Goal: Information Seeking & Learning: Learn about a topic

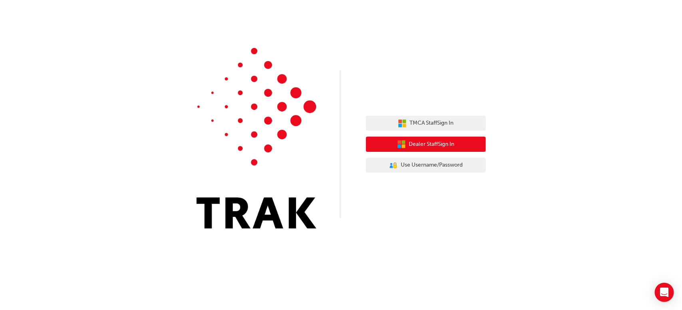
click at [422, 148] on span "Dealer Staff Sign In" at bounding box center [432, 144] width 46 height 9
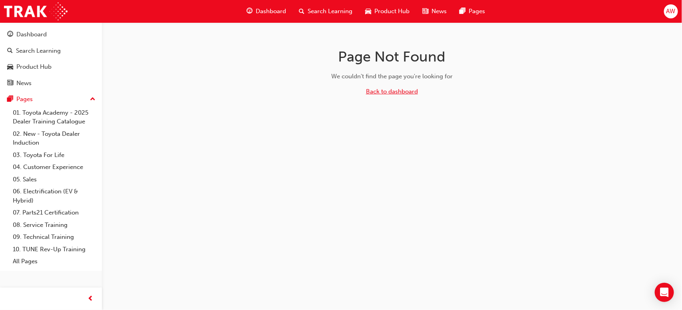
click at [392, 91] on link "Back to dashboard" at bounding box center [392, 91] width 52 height 7
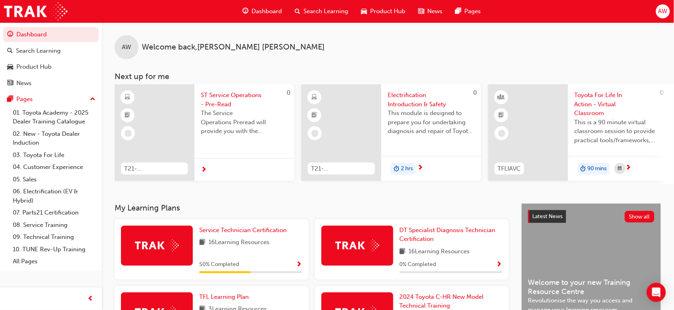
click at [298, 266] on span "Show Progress" at bounding box center [299, 264] width 6 height 7
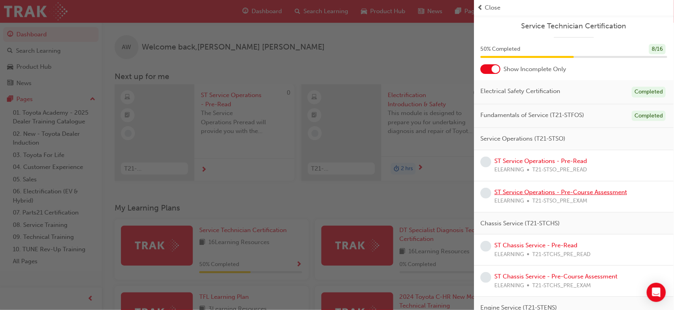
click at [549, 191] on link "ST Service Operations - Pre-Course Assessment" at bounding box center [561, 192] width 133 height 7
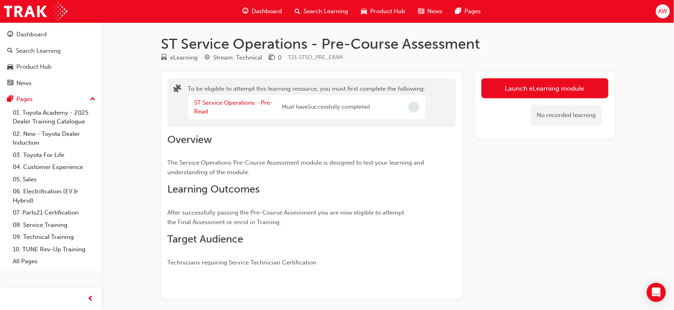
click at [483, 95] on button "Launch eLearning module" at bounding box center [545, 88] width 127 height 20
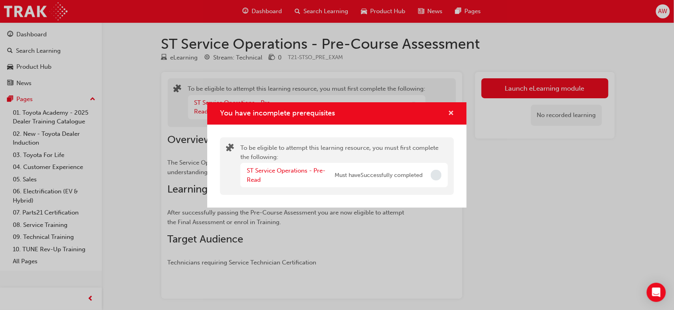
click at [450, 111] on span "cross-icon" at bounding box center [451, 113] width 6 height 7
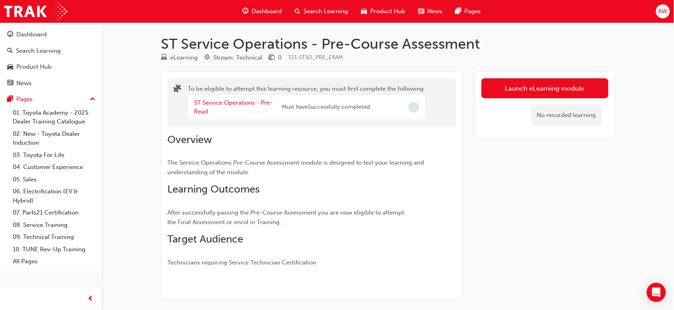
click at [522, 88] on button "Launch eLearning module" at bounding box center [545, 88] width 127 height 20
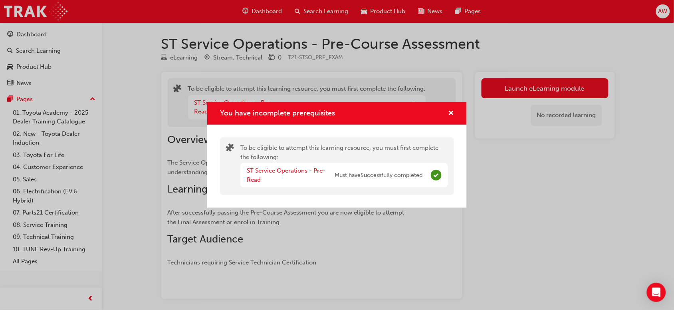
click at [372, 182] on div "ST Service Operations - Pre-Read Must have Successfully completed" at bounding box center [335, 175] width 176 height 18
click at [452, 113] on span "cross-icon" at bounding box center [451, 113] width 6 height 7
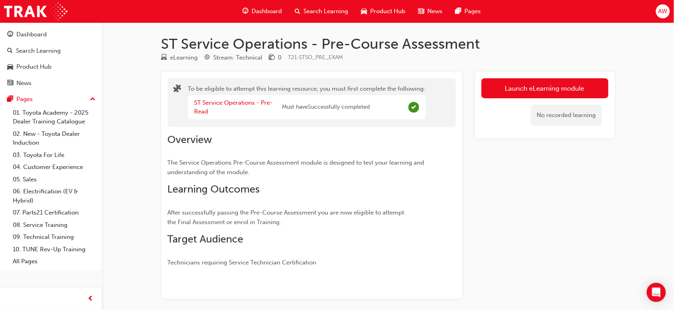
click at [502, 92] on button "Launch eLearning module" at bounding box center [545, 88] width 127 height 20
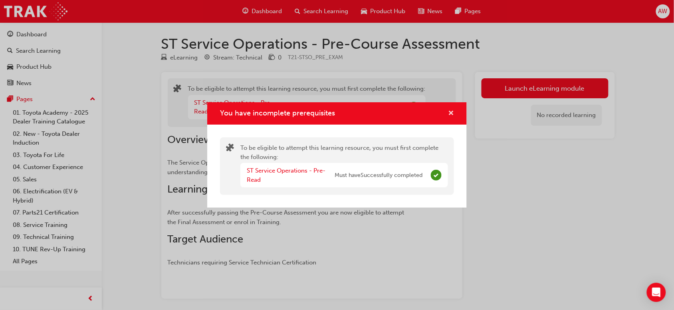
click at [452, 114] on span "cross-icon" at bounding box center [451, 113] width 6 height 7
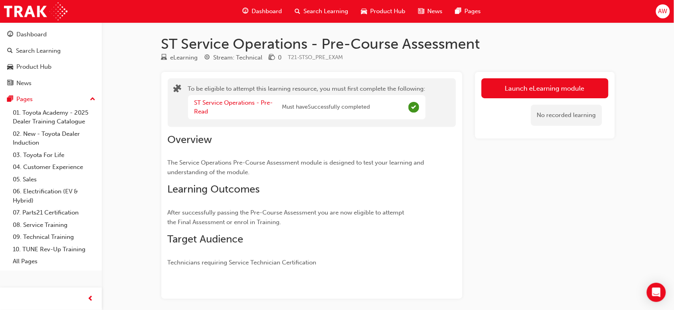
drag, startPoint x: 546, startPoint y: 94, endPoint x: 506, endPoint y: 92, distance: 40.0
click at [506, 92] on button "Launch eLearning module" at bounding box center [545, 88] width 127 height 20
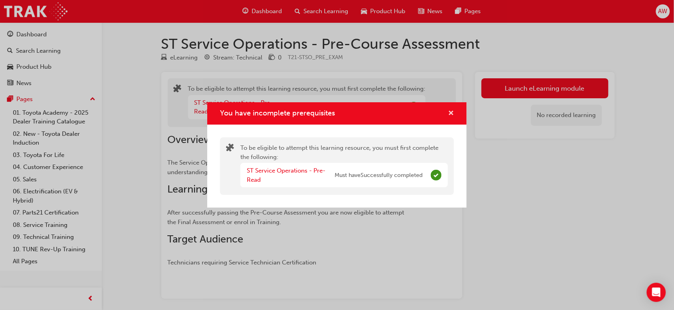
click at [452, 114] on span "cross-icon" at bounding box center [451, 113] width 6 height 7
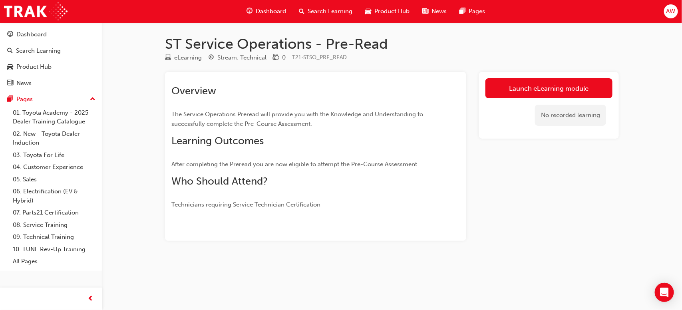
click at [521, 96] on link "Launch eLearning module" at bounding box center [548, 88] width 127 height 20
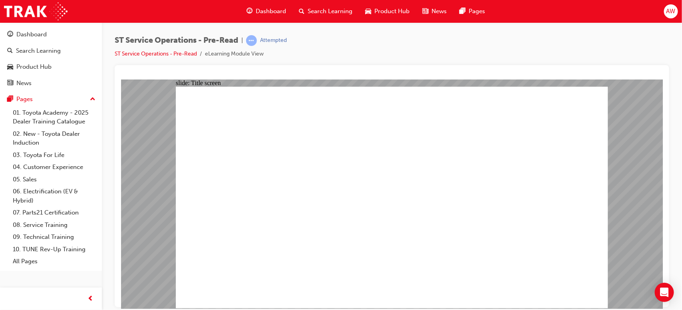
drag, startPoint x: 466, startPoint y: 90, endPoint x: 402, endPoint y: 249, distance: 171.7
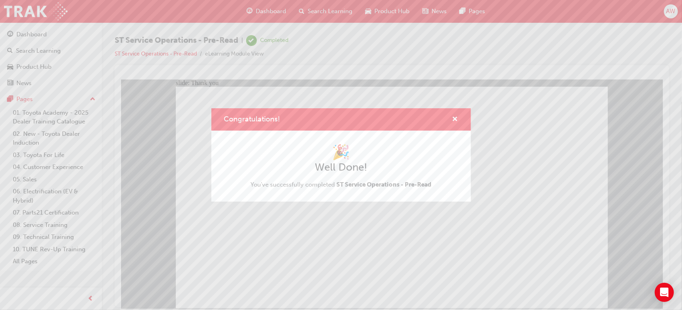
click at [237, 260] on div "Congratulations! 🎉 Well Done! You've successfully completed ST Service Operatio…" at bounding box center [341, 155] width 682 height 310
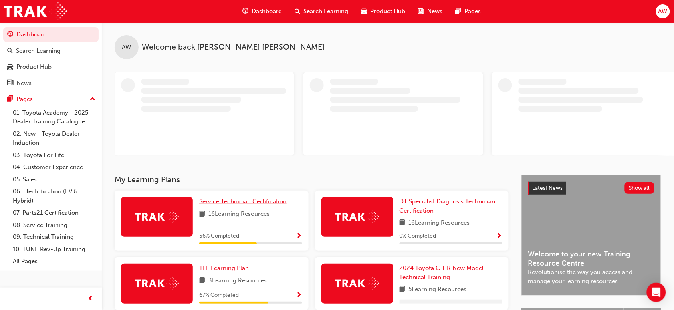
click at [216, 202] on span "Service Technician Certification" at bounding box center [243, 201] width 88 height 7
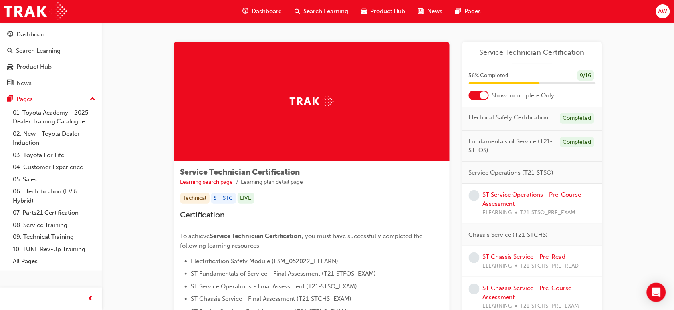
click at [482, 98] on div at bounding box center [484, 96] width 8 height 8
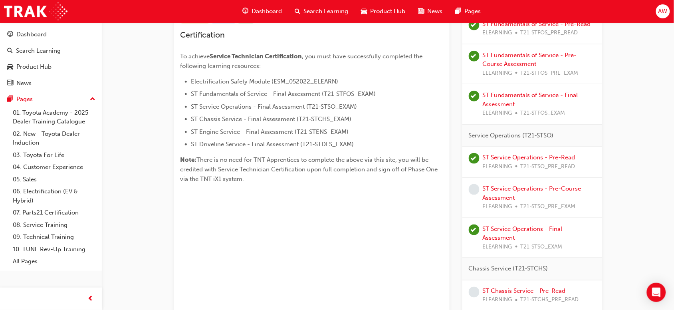
scroll to position [180, 0]
click at [524, 161] on div "ST Service Operations - Pre-Read ELEARNING T21-STSO_PRE_READ" at bounding box center [529, 162] width 93 height 18
click at [513, 157] on link "ST Service Operations - Pre-Read" at bounding box center [529, 156] width 93 height 7
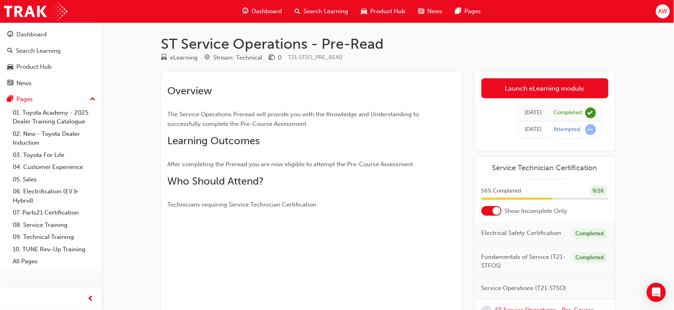
click at [560, 92] on link "Launch eLearning module" at bounding box center [545, 88] width 127 height 20
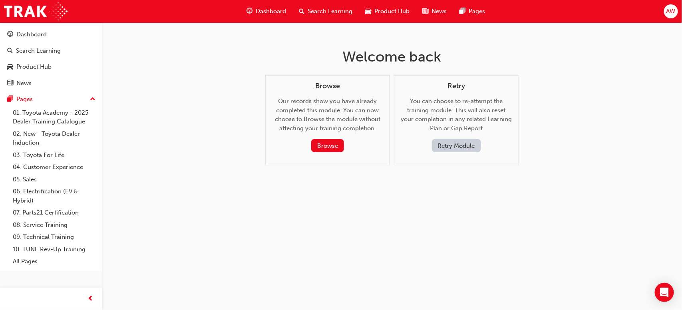
click at [323, 145] on button "Browse" at bounding box center [327, 145] width 33 height 13
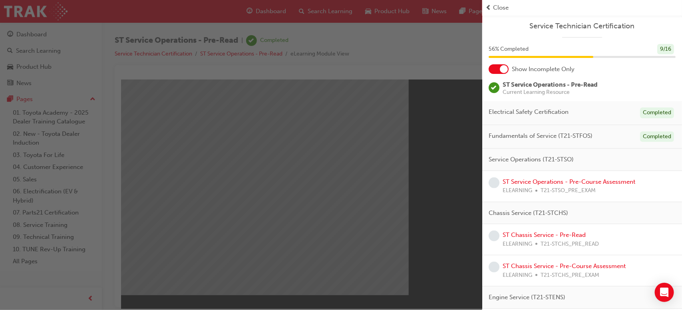
click at [428, 51] on div "button" at bounding box center [241, 155] width 482 height 310
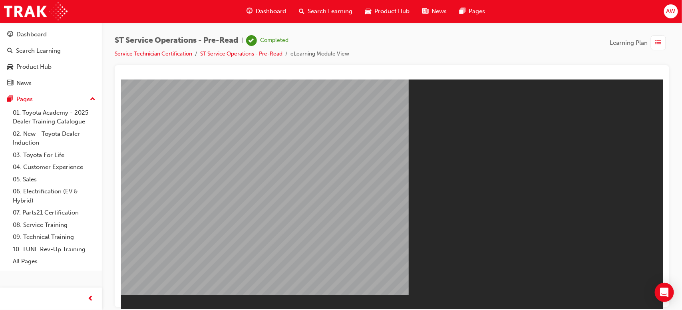
click at [151, 310] on button "Resume" at bounding box center [136, 316] width 30 height 10
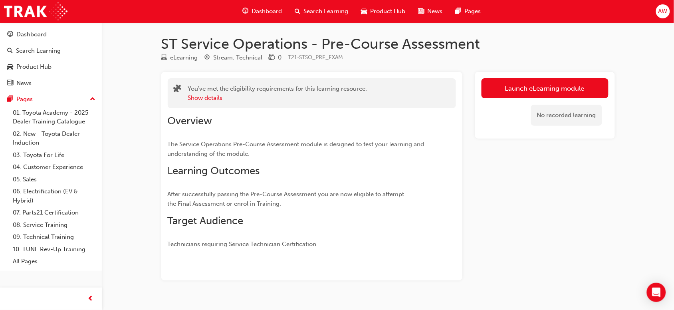
click at [525, 92] on link "Launch eLearning module" at bounding box center [545, 88] width 127 height 20
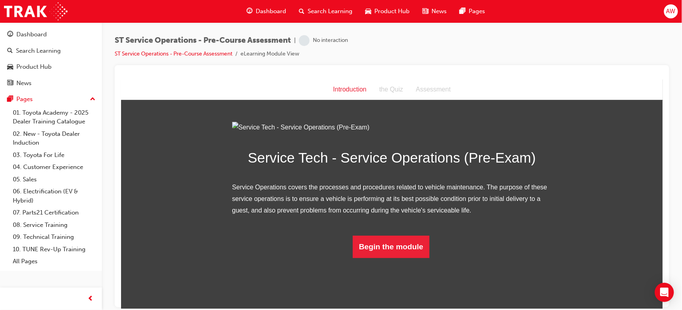
scroll to position [37, 0]
click at [396, 258] on button "Begin the module" at bounding box center [390, 246] width 77 height 22
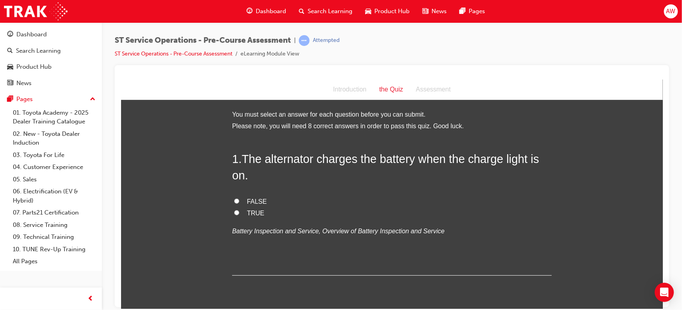
scroll to position [27, 0]
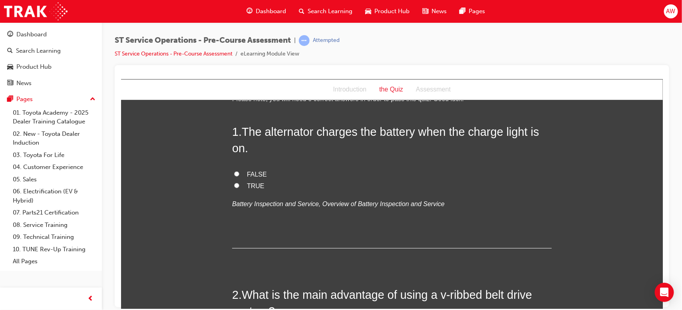
click at [234, 173] on input "FALSE" at bounding box center [236, 173] width 5 height 5
radio input "true"
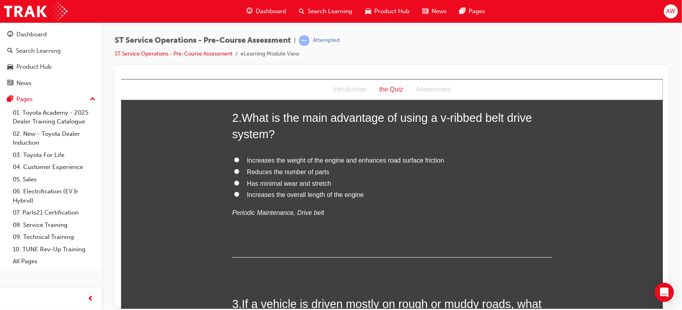
scroll to position [205, 0]
click at [234, 184] on input "Has minimal wear and stretch" at bounding box center [236, 181] width 5 height 5
radio input "true"
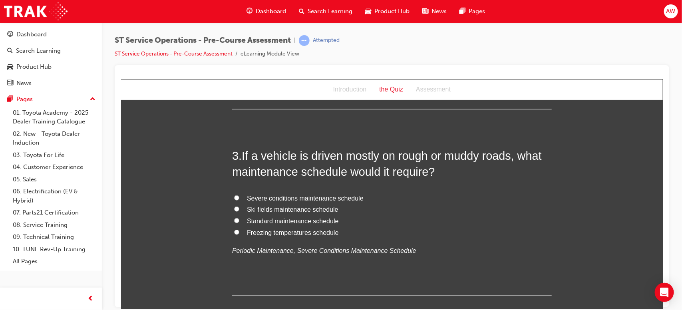
scroll to position [386, 0]
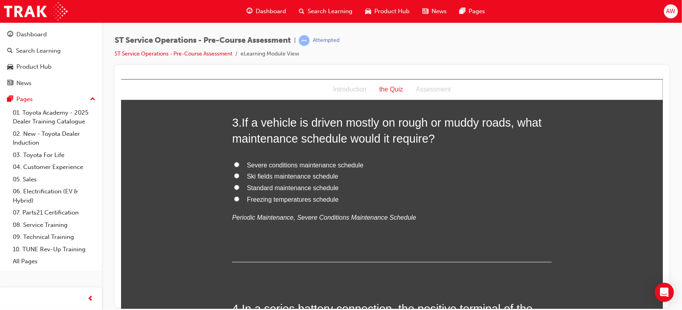
click at [234, 162] on input "Severe conditions maintenance schedule" at bounding box center [236, 164] width 5 height 5
radio input "true"
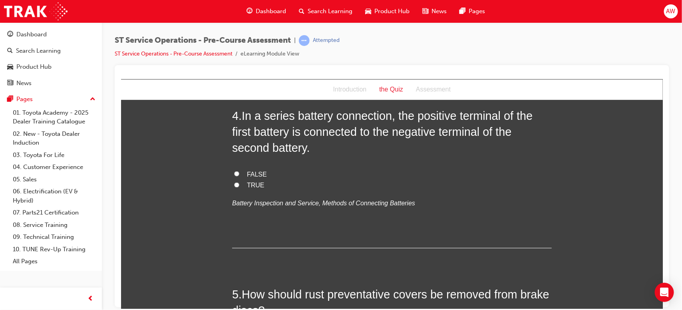
scroll to position [578, 0]
click at [234, 183] on input "TRUE" at bounding box center [236, 185] width 5 height 5
radio input "true"
click at [234, 174] on input "FALSE" at bounding box center [236, 173] width 5 height 5
radio input "true"
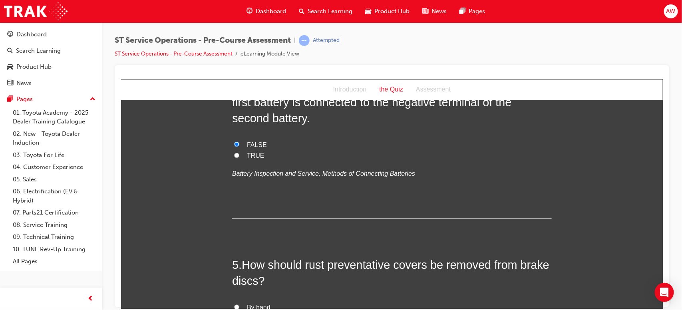
scroll to position [605, 0]
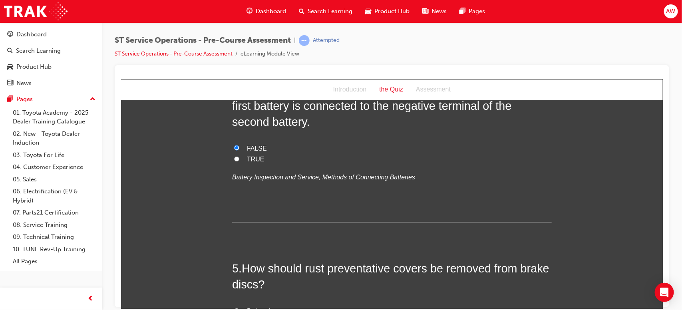
click at [234, 157] on input "TRUE" at bounding box center [236, 158] width 5 height 5
radio input "true"
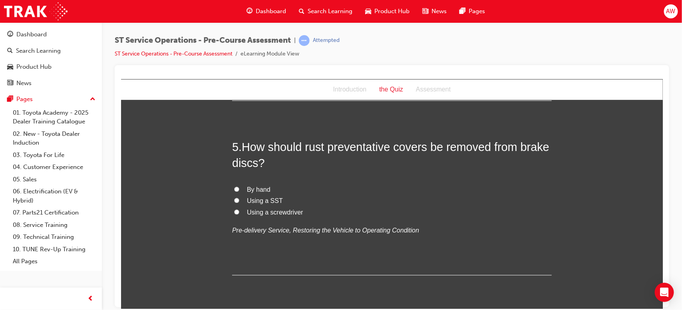
scroll to position [726, 0]
click at [234, 202] on input "Using a SST" at bounding box center [236, 199] width 5 height 5
radio input "true"
click at [234, 190] on input "By hand" at bounding box center [236, 188] width 5 height 5
radio input "true"
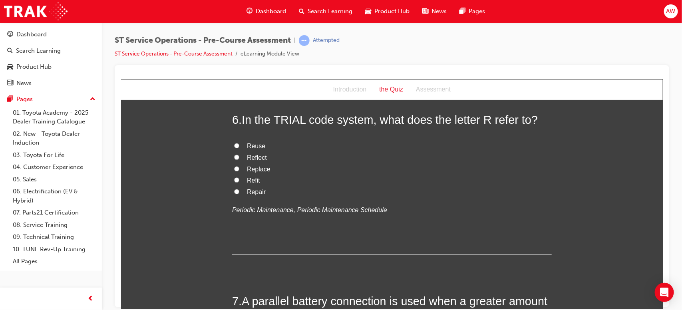
scroll to position [929, 0]
click at [234, 168] on input "Replace" at bounding box center [236, 167] width 5 height 5
radio input "true"
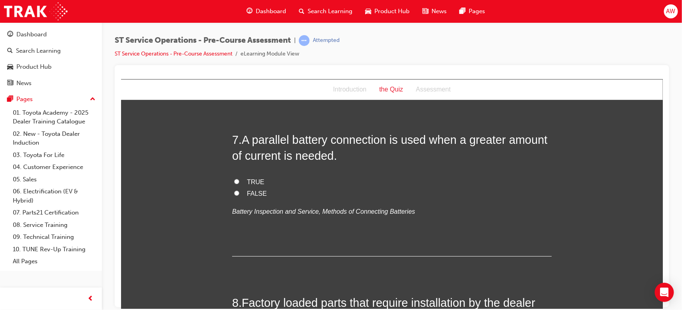
scroll to position [1090, 0]
click at [235, 177] on label "TRUE" at bounding box center [392, 182] width 320 height 12
click at [235, 178] on input "TRUE" at bounding box center [236, 180] width 5 height 5
radio input "true"
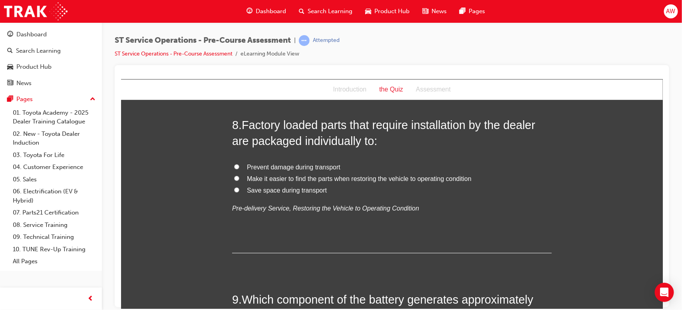
scroll to position [1268, 0]
click at [234, 166] on input "Prevent damage during transport" at bounding box center [236, 165] width 5 height 5
radio input "true"
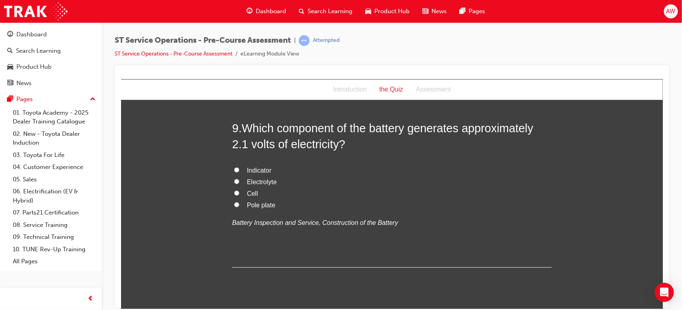
scroll to position [1441, 0]
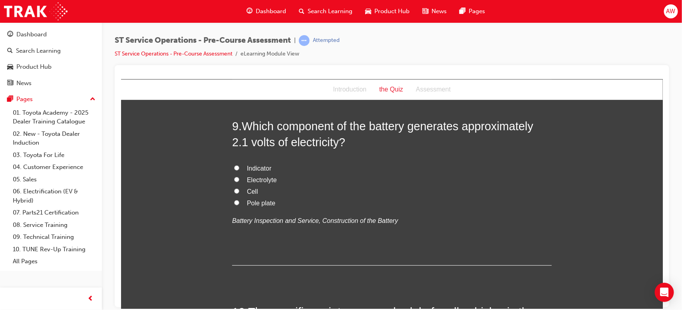
click at [234, 191] on input "Cell" at bounding box center [236, 190] width 5 height 5
radio input "true"
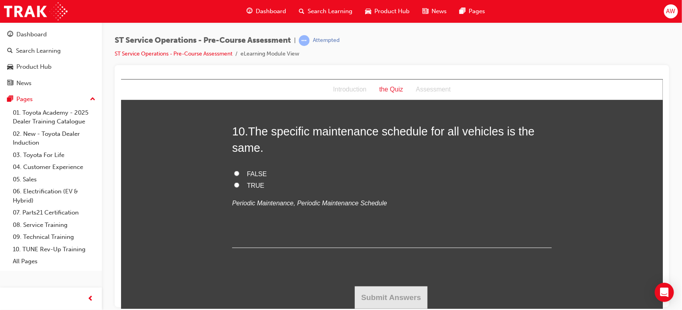
click at [234, 171] on input "FALSE" at bounding box center [236, 173] width 5 height 5
radio input "true"
click at [390, 301] on button "Submit Answers" at bounding box center [390, 297] width 73 height 22
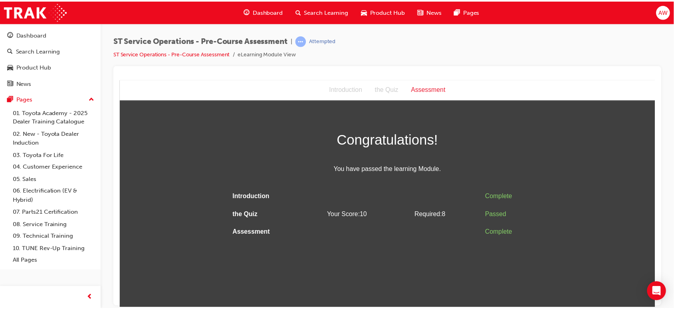
scroll to position [0, 0]
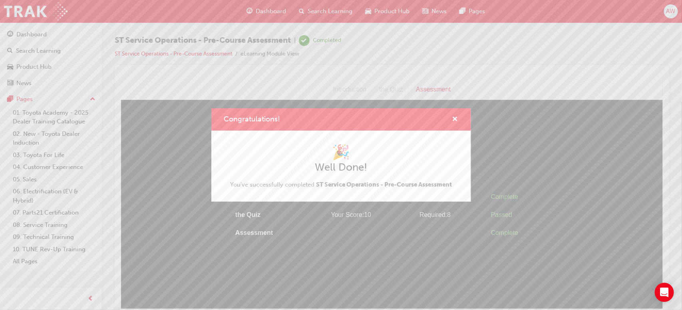
click at [459, 121] on div "Congratulations!" at bounding box center [341, 119] width 260 height 23
click at [453, 120] on span "cross-icon" at bounding box center [455, 119] width 6 height 7
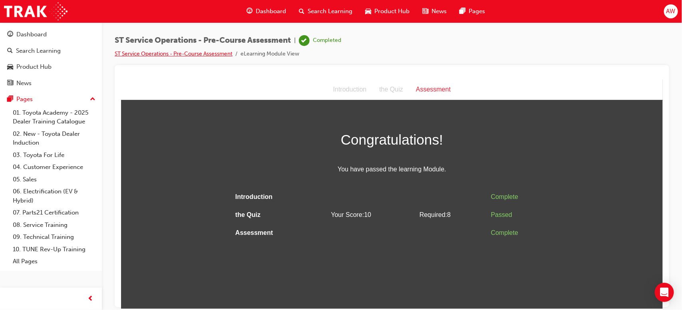
click at [154, 55] on link "ST Service Operations - Pre-Course Assessment" at bounding box center [174, 53] width 118 height 7
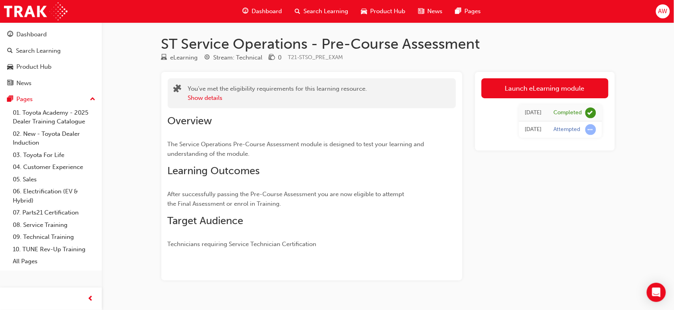
click at [55, 36] on div "Dashboard" at bounding box center [51, 35] width 88 height 10
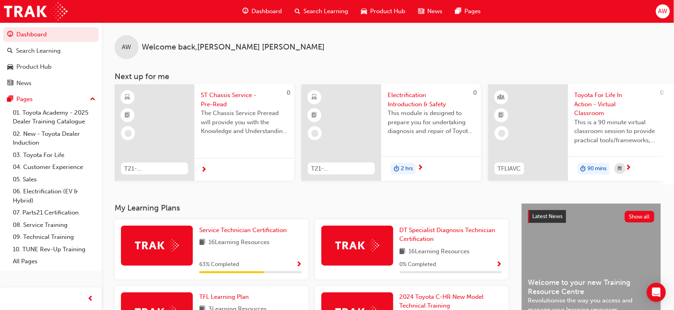
click at [301, 267] on span "Show Progress" at bounding box center [299, 264] width 6 height 7
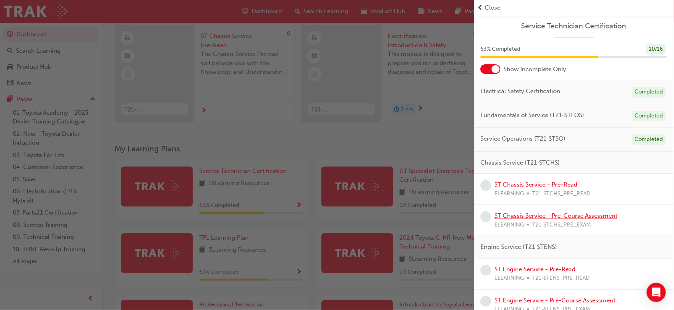
click at [525, 218] on link "ST Chassis Service - Pre-Course Assessment" at bounding box center [556, 215] width 123 height 7
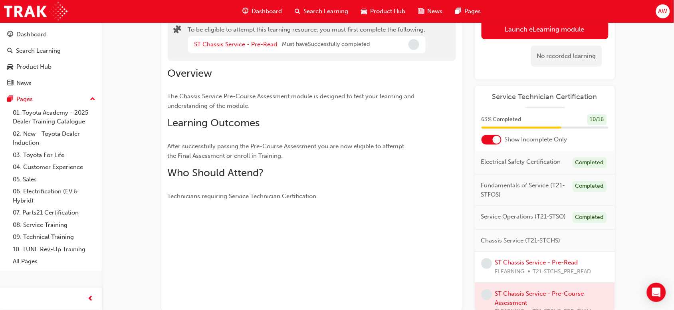
click at [530, 34] on button "Launch eLearning module" at bounding box center [545, 29] width 127 height 20
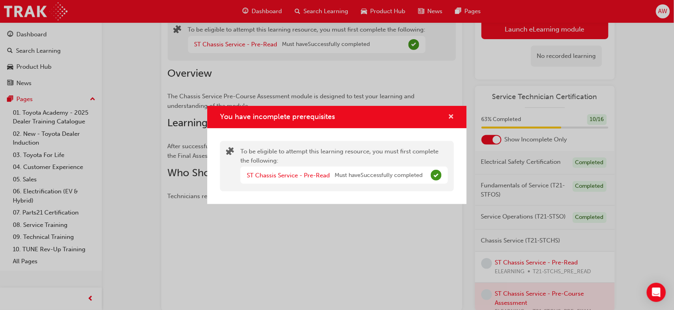
click at [450, 117] on span "cross-icon" at bounding box center [451, 117] width 6 height 7
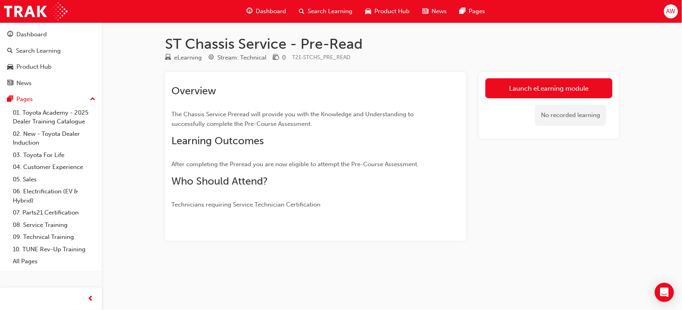
click at [525, 81] on link "Launch eLearning module" at bounding box center [548, 88] width 127 height 20
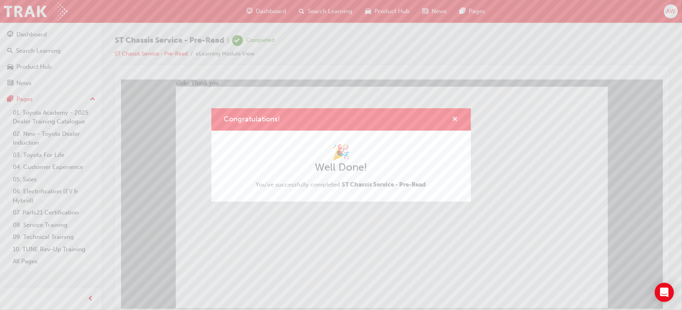
click at [453, 120] on span "cross-icon" at bounding box center [455, 119] width 6 height 7
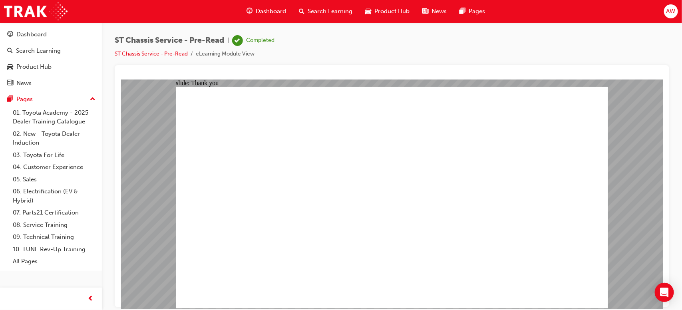
click at [674, 15] on span "AW" at bounding box center [670, 11] width 9 height 9
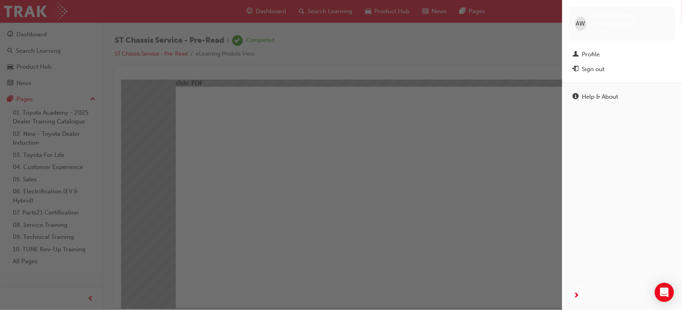
click at [596, 50] on div "Profile" at bounding box center [591, 54] width 18 height 9
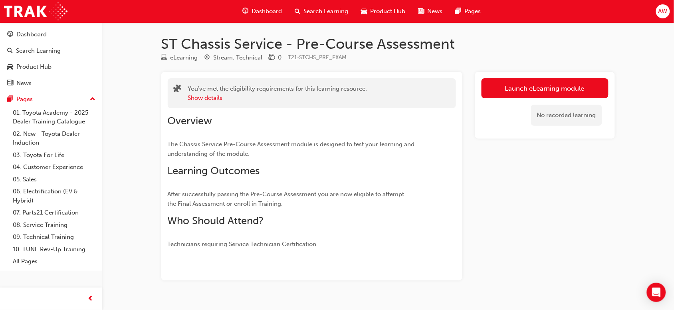
click at [534, 87] on link "Launch eLearning module" at bounding box center [545, 88] width 127 height 20
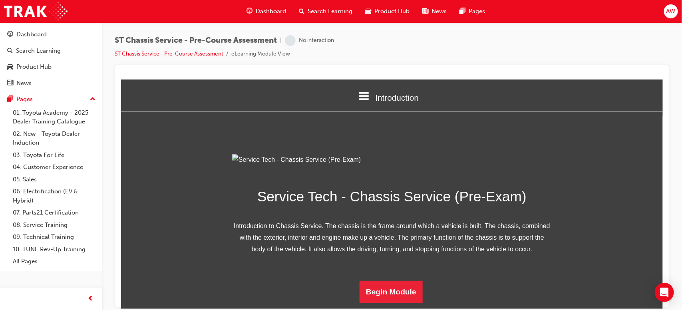
scroll to position [82, 0]
click at [388, 297] on button "Begin Module" at bounding box center [390, 291] width 63 height 22
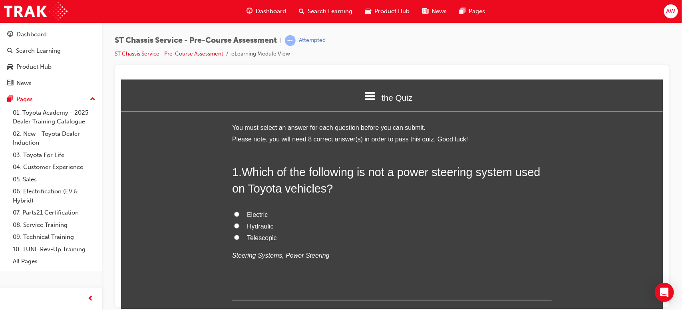
click at [234, 238] on input "Telescopic" at bounding box center [236, 237] width 5 height 5
radio input "true"
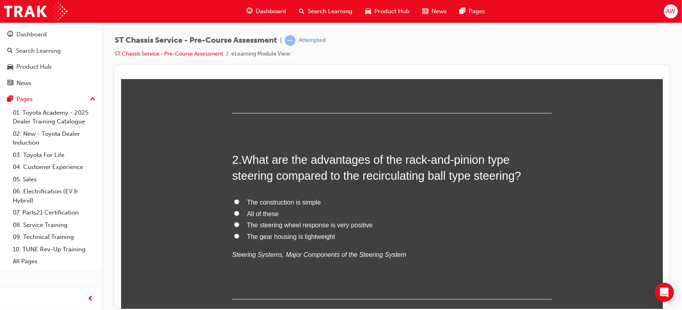
scroll to position [193, 0]
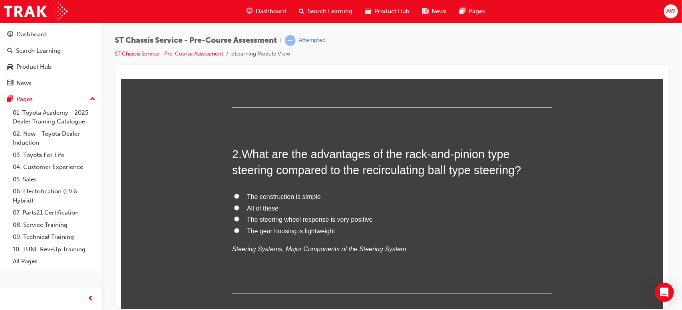
click at [234, 194] on input "The construction is simple" at bounding box center [236, 195] width 5 height 5
radio input "true"
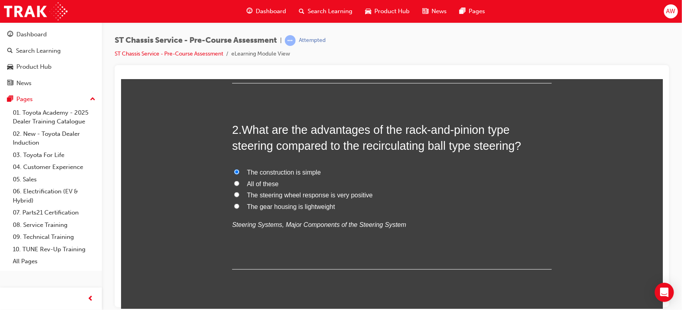
scroll to position [217, 0]
click at [234, 181] on input "All of these" at bounding box center [236, 183] width 5 height 5
radio input "true"
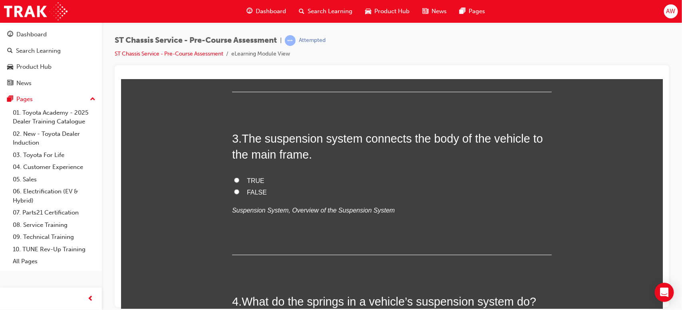
scroll to position [395, 0]
click at [234, 180] on input "TRUE" at bounding box center [236, 179] width 5 height 5
radio input "true"
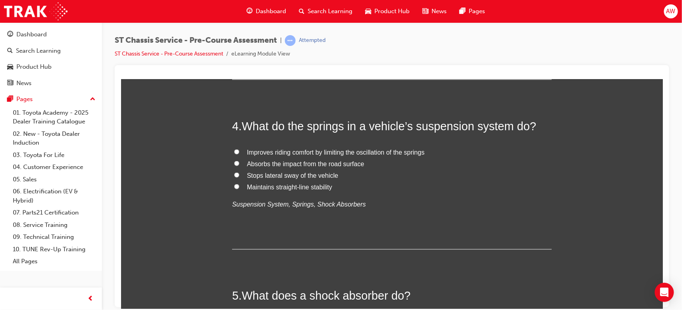
scroll to position [570, 0]
click at [234, 160] on input "Absorbs the impact from the road surface" at bounding box center [236, 162] width 5 height 5
radio input "true"
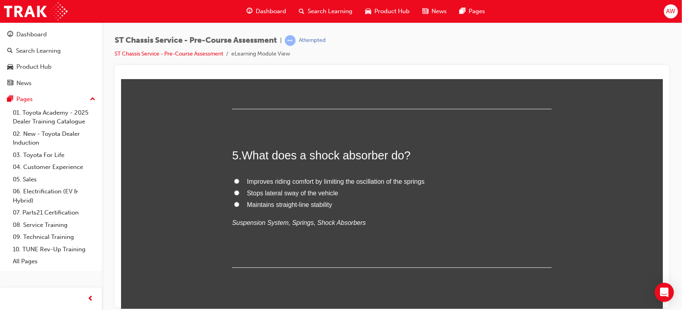
scroll to position [710, 0]
click at [234, 181] on input "Improves riding comfort by limiting the oscillation of the springs" at bounding box center [236, 180] width 5 height 5
radio input "true"
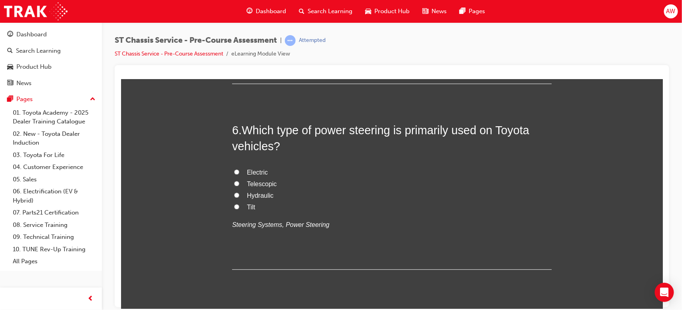
scroll to position [895, 0]
click at [234, 194] on input "Hydraulic" at bounding box center [236, 193] width 5 height 5
radio input "true"
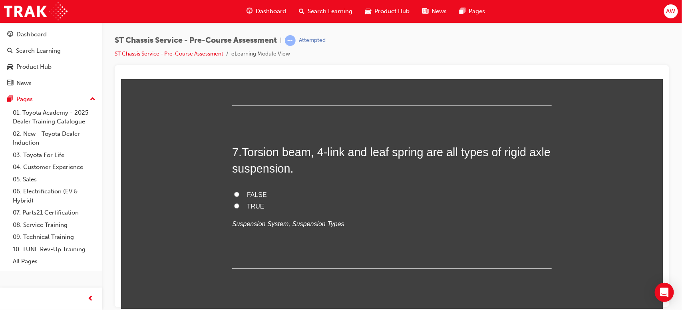
scroll to position [1059, 0]
click at [234, 195] on input "FALSE" at bounding box center [236, 193] width 5 height 5
radio input "true"
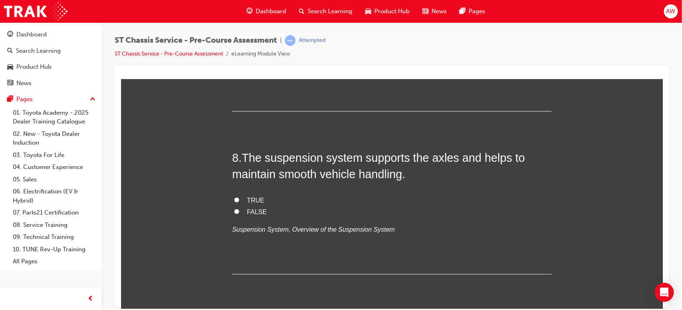
scroll to position [1216, 0]
click at [234, 202] on label "TRUE" at bounding box center [392, 200] width 320 height 12
click at [234, 202] on input "TRUE" at bounding box center [236, 199] width 5 height 5
radio input "true"
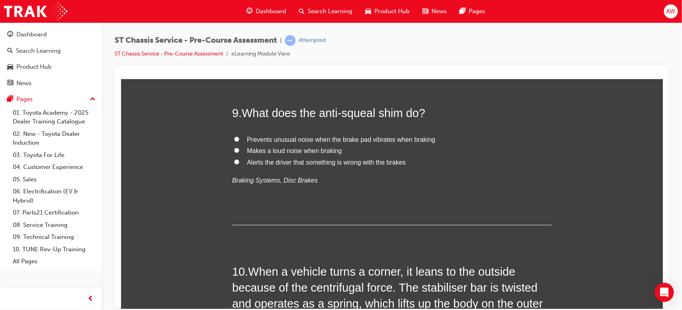
scroll to position [1424, 0]
click at [235, 136] on input "Prevents unusual noise when the brake pad vibrates when braking" at bounding box center [236, 138] width 5 height 5
radio input "true"
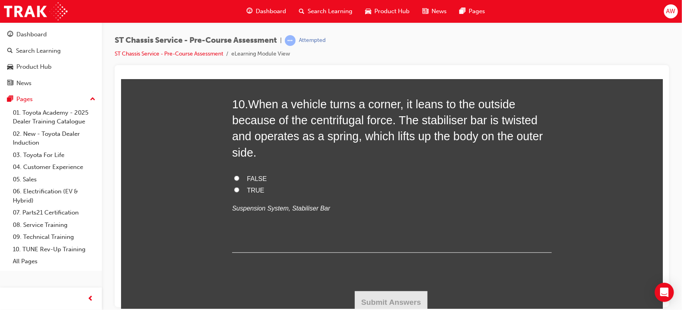
scroll to position [1591, 0]
click at [234, 188] on input "TRUE" at bounding box center [236, 188] width 5 height 5
radio input "true"
click at [364, 292] on button "Submit Answers" at bounding box center [390, 301] width 73 height 22
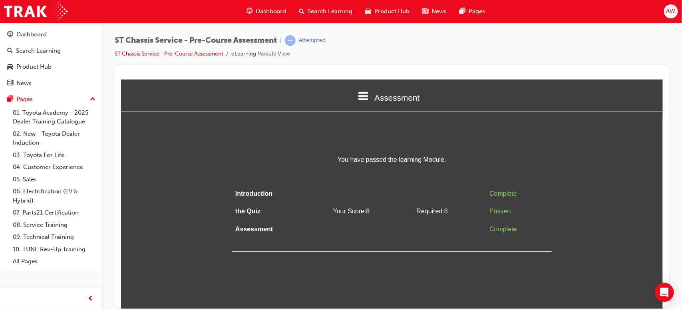
scroll to position [0, 0]
